Goal: Navigation & Orientation: Find specific page/section

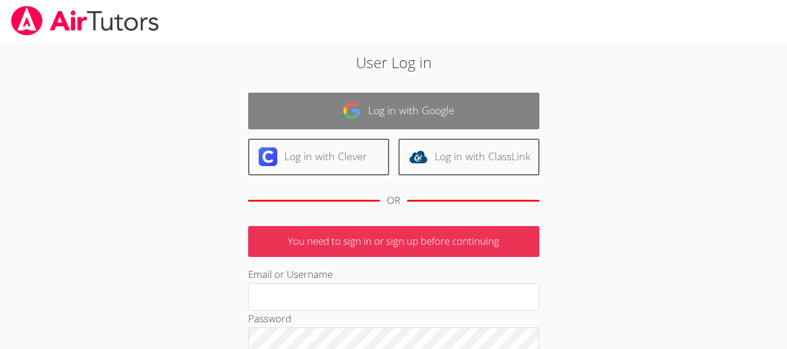
click at [446, 115] on link "Log in with Google" at bounding box center [393, 111] width 291 height 37
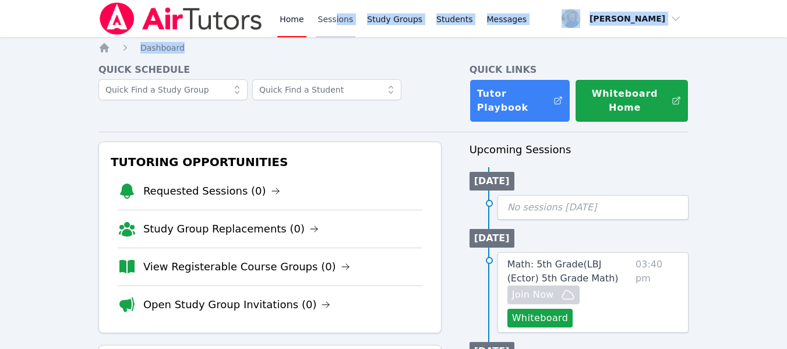
drag, startPoint x: 291, startPoint y: 53, endPoint x: 331, endPoint y: 19, distance: 52.1
click at [331, 19] on link "Sessions" at bounding box center [336, 18] width 40 height 37
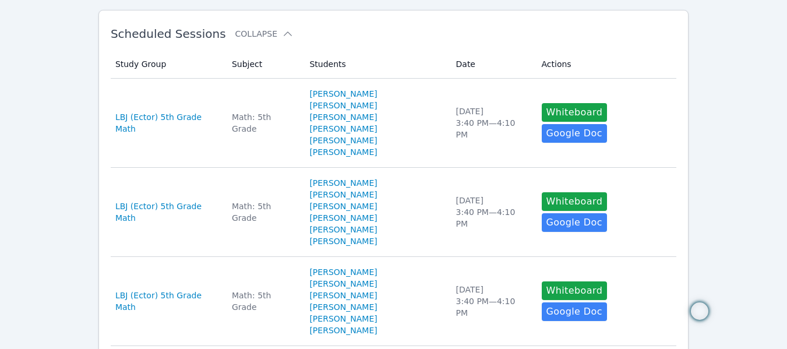
scroll to position [201, 0]
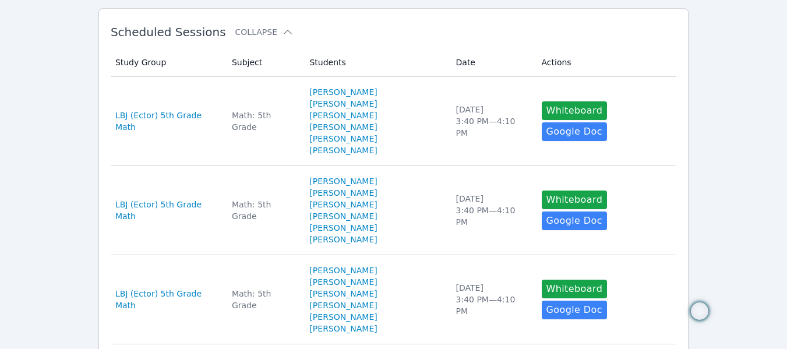
click at [498, 37] on h2 "Scheduled Sessions Collapse" at bounding box center [375, 32] width 528 height 14
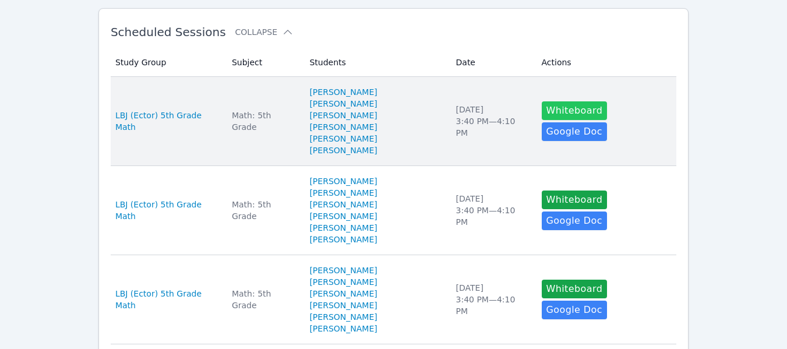
click at [555, 117] on button "Whiteboard" at bounding box center [575, 110] width 66 height 19
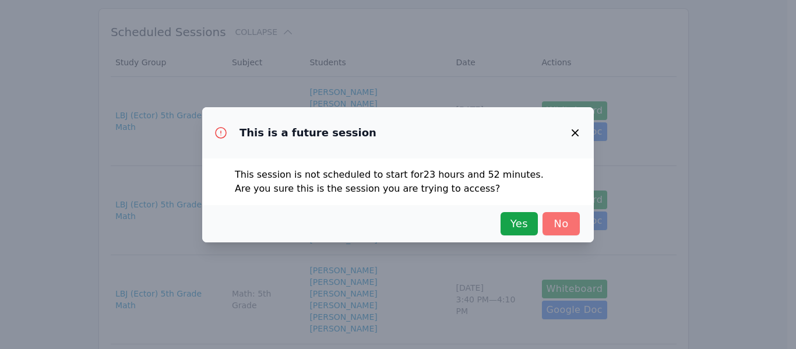
click at [548, 223] on button "No" at bounding box center [560, 223] width 37 height 23
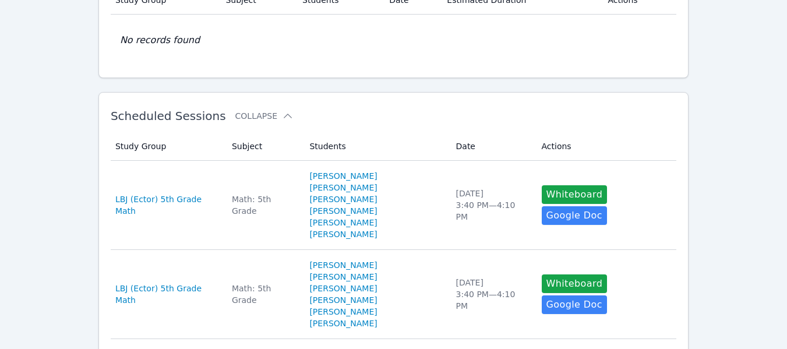
scroll to position [0, 0]
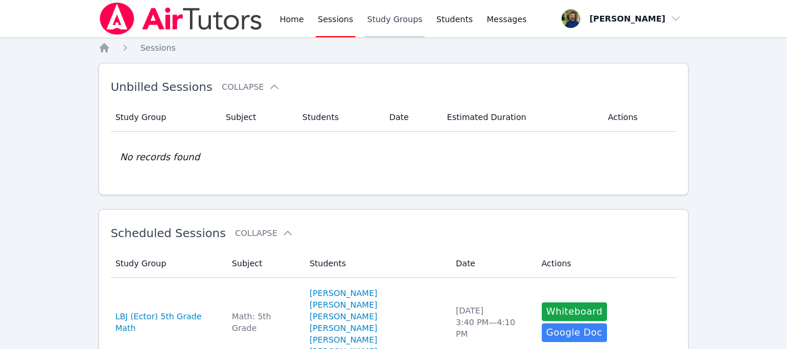
click at [398, 22] on link "Study Groups" at bounding box center [395, 18] width 60 height 37
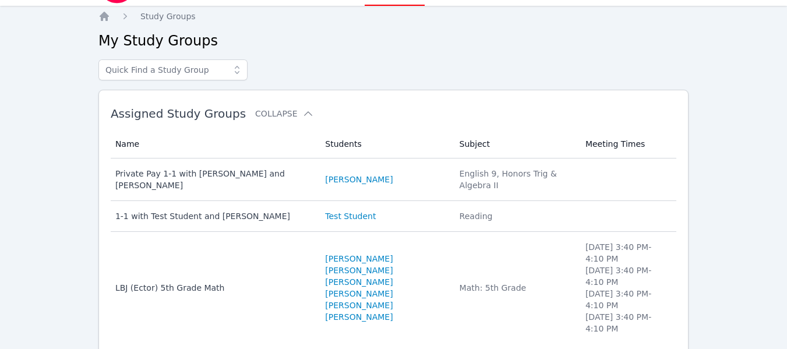
scroll to position [52, 0]
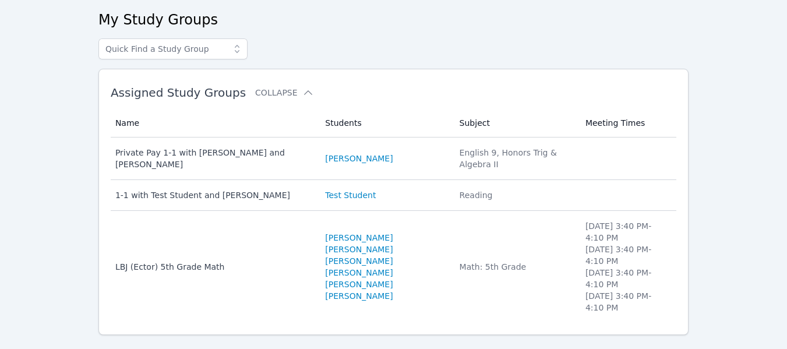
click at [375, 99] on h2 "Assigned Study Groups Collapse" at bounding box center [375, 93] width 528 height 14
